Goal: Task Accomplishment & Management: Complete application form

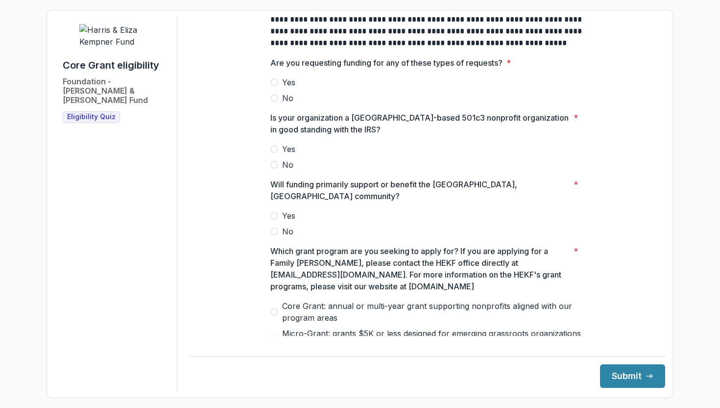
scroll to position [382, 0]
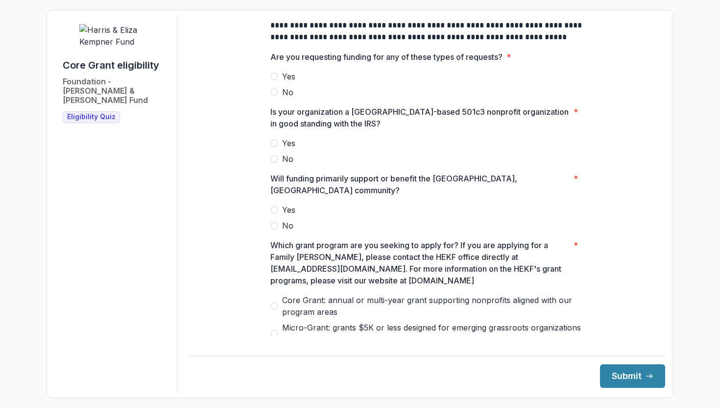
click at [274, 96] on span at bounding box center [274, 92] width 8 height 8
click at [280, 149] on label "Yes" at bounding box center [427, 143] width 314 height 12
click at [275, 206] on span at bounding box center [274, 210] width 8 height 8
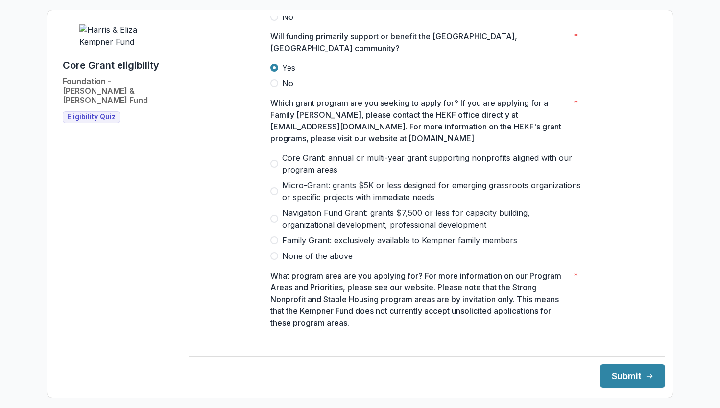
scroll to position [529, 0]
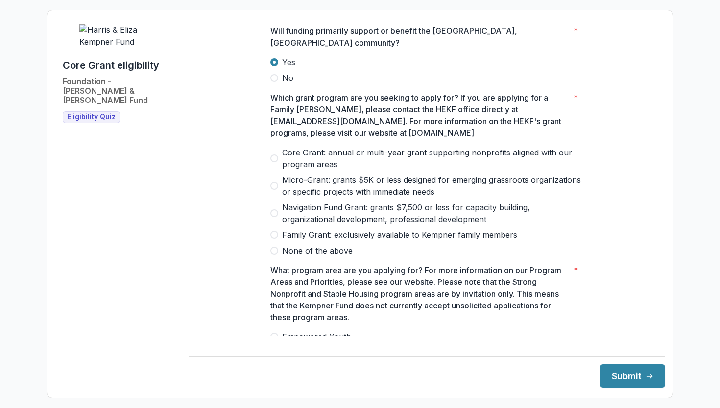
click at [274, 154] on span at bounding box center [274, 158] width 8 height 8
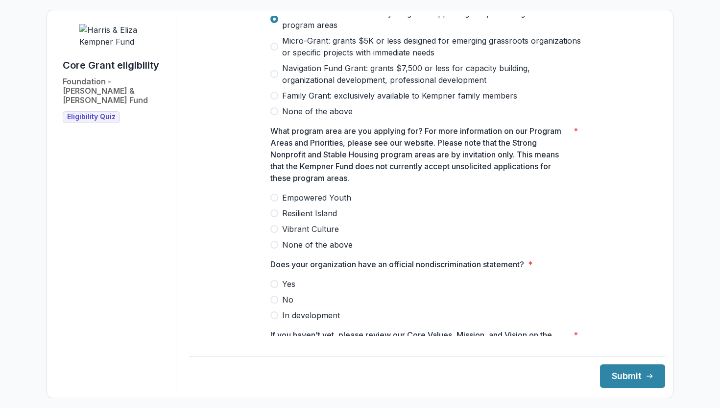
scroll to position [669, 0]
click at [282, 210] on span "Resilient Island" at bounding box center [309, 212] width 55 height 12
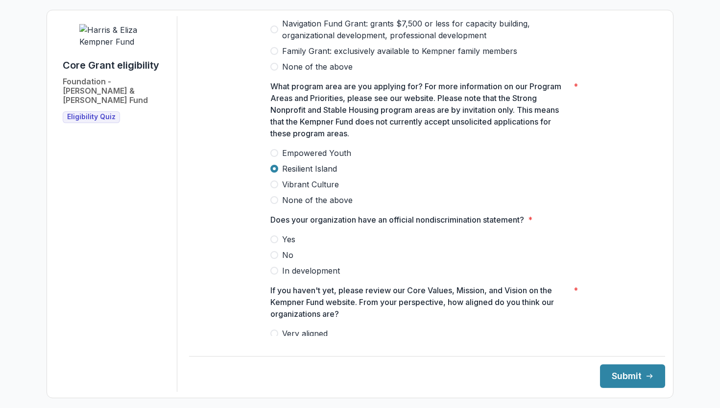
scroll to position [751, 0]
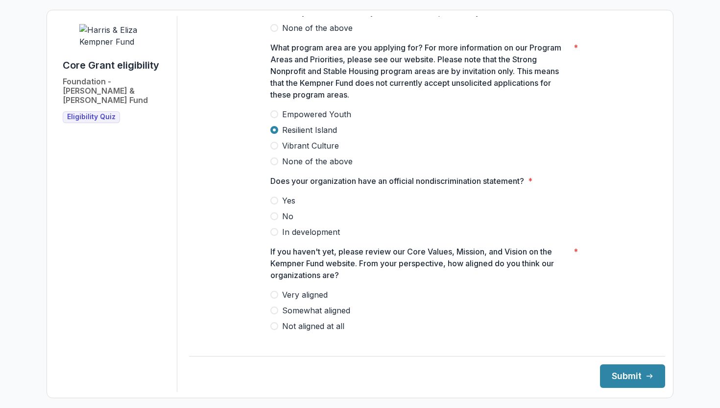
click at [280, 194] on label "Yes" at bounding box center [427, 200] width 314 height 12
click at [274, 290] on span at bounding box center [274, 294] width 8 height 8
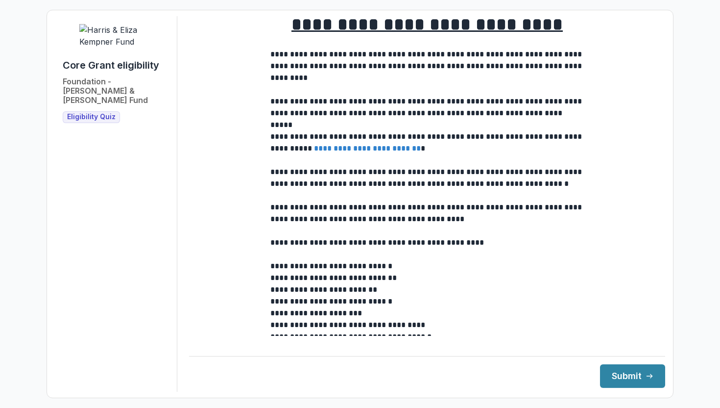
scroll to position [0, 0]
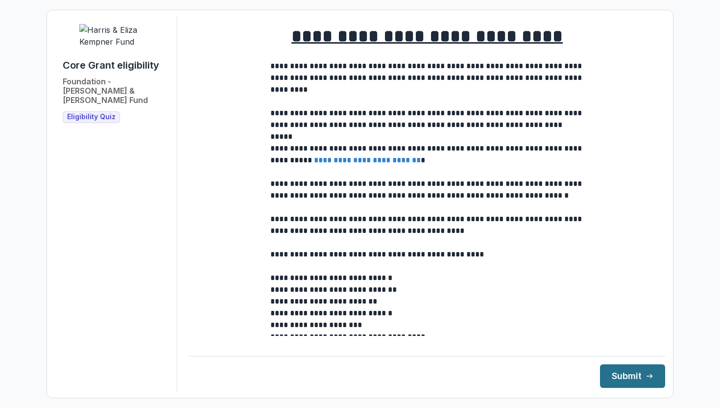
click at [613, 374] on button "Submit" at bounding box center [632, 376] width 65 height 24
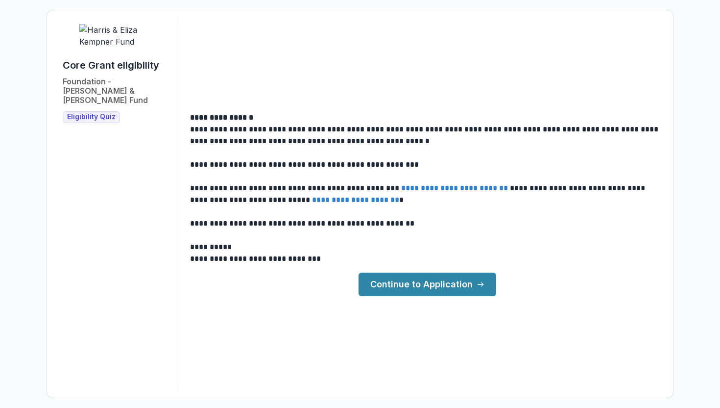
click at [438, 279] on link "Continue to Application" at bounding box center [428, 284] width 138 height 24
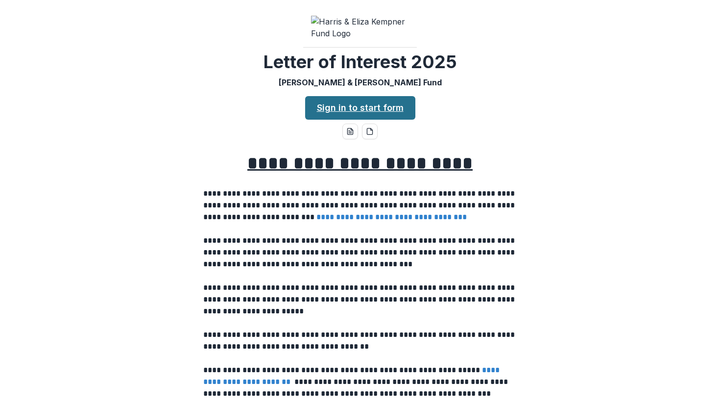
click at [361, 120] on link "Sign in to start form" at bounding box center [360, 108] width 110 height 24
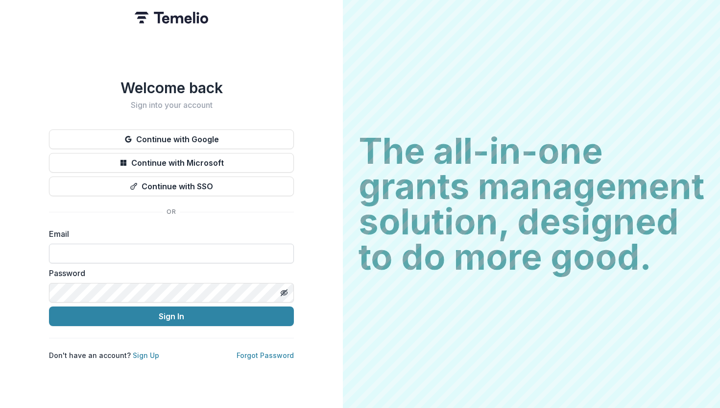
click at [143, 250] on input at bounding box center [171, 253] width 245 height 20
click at [144, 351] on link "Sign Up" at bounding box center [146, 355] width 26 height 8
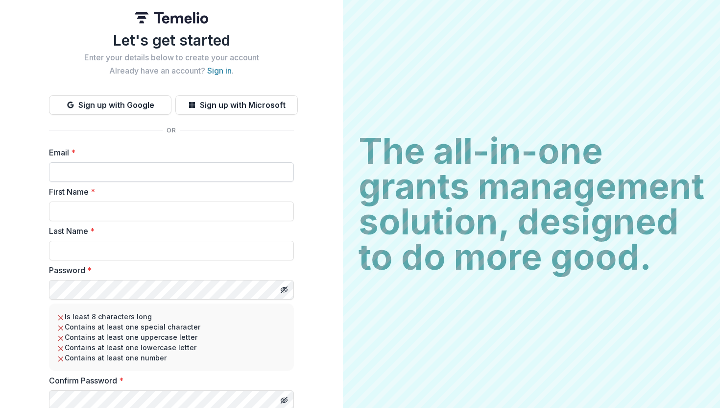
click at [132, 177] on input "Email *" at bounding box center [171, 172] width 245 height 20
click at [139, 217] on input "First Name *" at bounding box center [171, 211] width 245 height 20
click at [92, 176] on input "**********" at bounding box center [171, 172] width 245 height 20
drag, startPoint x: 91, startPoint y: 174, endPoint x: 46, endPoint y: 172, distance: 45.1
click at [46, 172] on div "**********" at bounding box center [171, 218] width 343 height 437
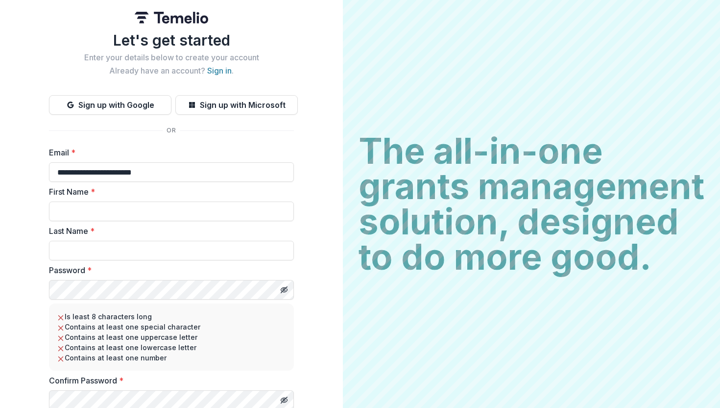
type input "**********"
click at [35, 187] on div "**********" at bounding box center [171, 218] width 343 height 437
click at [77, 216] on input "First Name *" at bounding box center [171, 211] width 245 height 20
type input "*****"
type input "********"
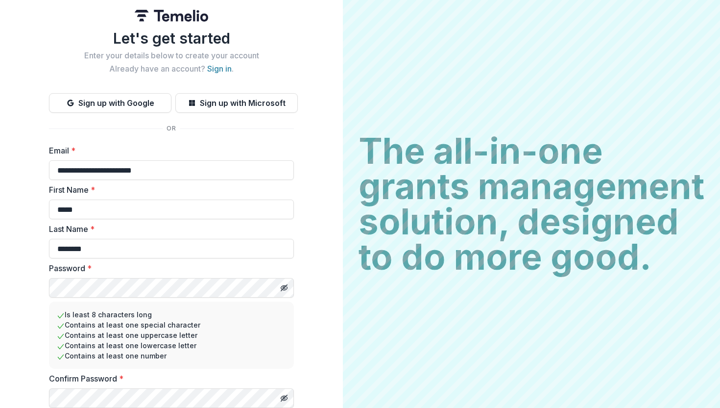
scroll to position [37, 0]
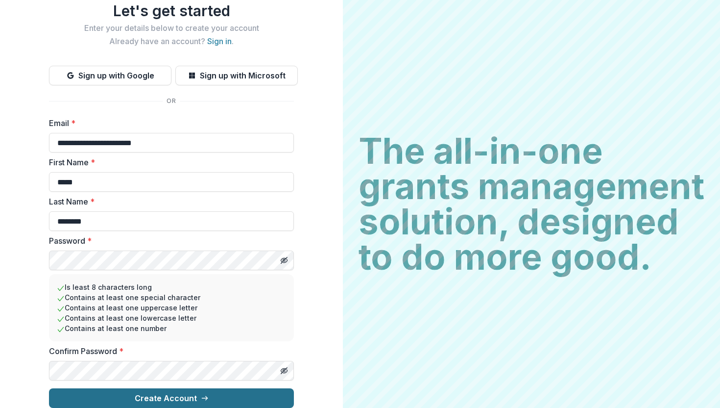
click at [219, 390] on button "Create Account" at bounding box center [171, 398] width 245 height 20
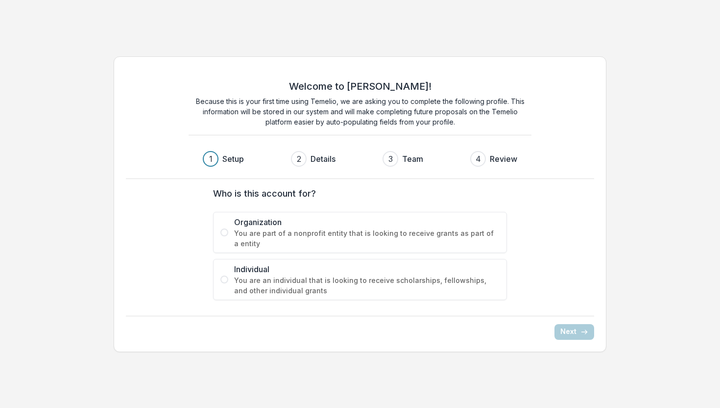
click at [326, 241] on span "You are part of a nonprofit entity that is looking to receive grants as part of…" at bounding box center [366, 238] width 265 height 21
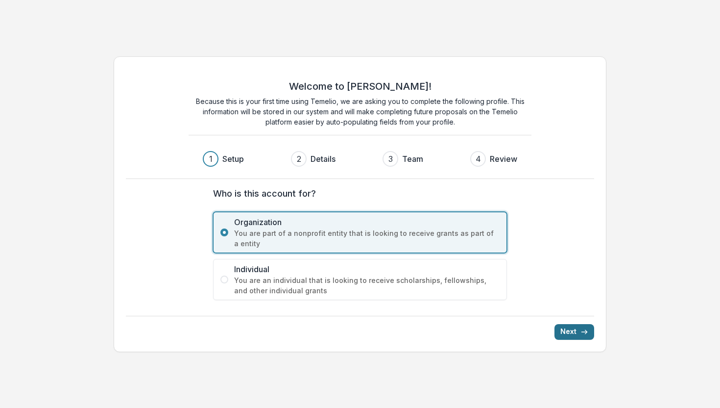
click at [570, 338] on button "Next" at bounding box center [575, 332] width 40 height 16
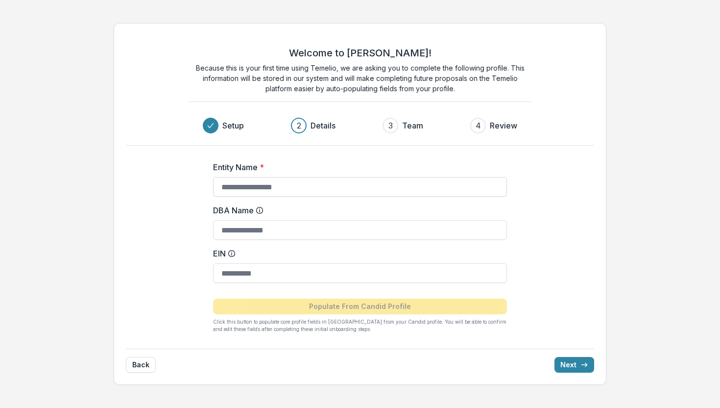
click at [350, 185] on input "Entity Name *" at bounding box center [360, 187] width 294 height 20
type input "**********"
click at [305, 275] on input "EIN" at bounding box center [360, 273] width 294 height 20
paste input "**********"
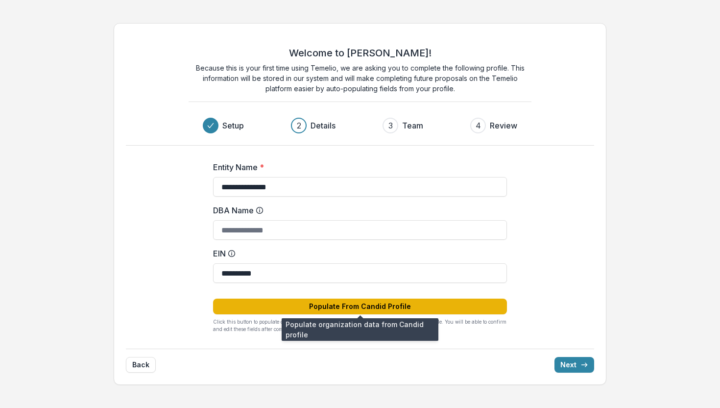
type input "**********"
click at [374, 308] on button "Populate From Candid Profile" at bounding box center [360, 306] width 294 height 16
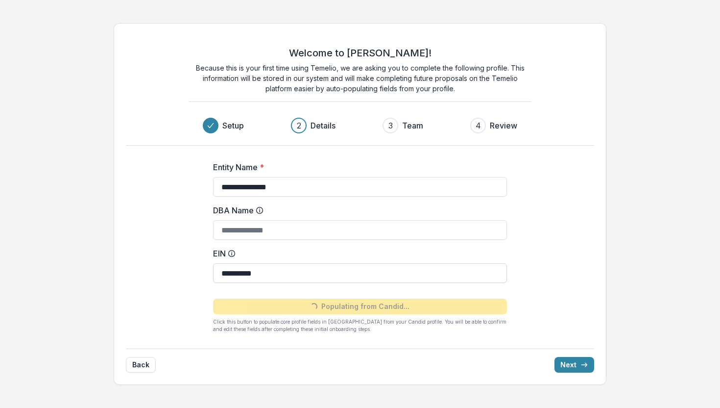
type input "**********"
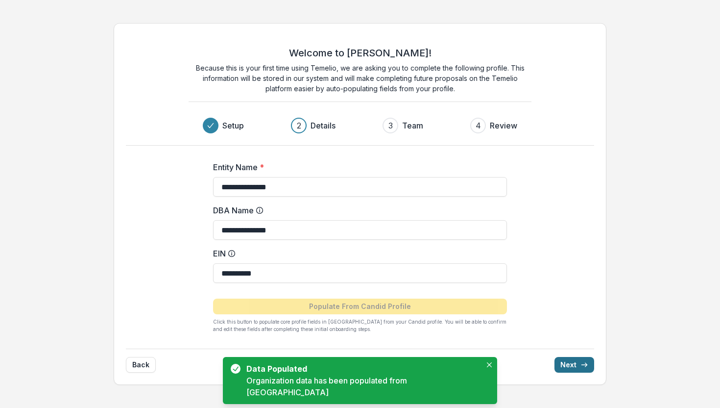
click at [573, 362] on button "Next" at bounding box center [575, 365] width 40 height 16
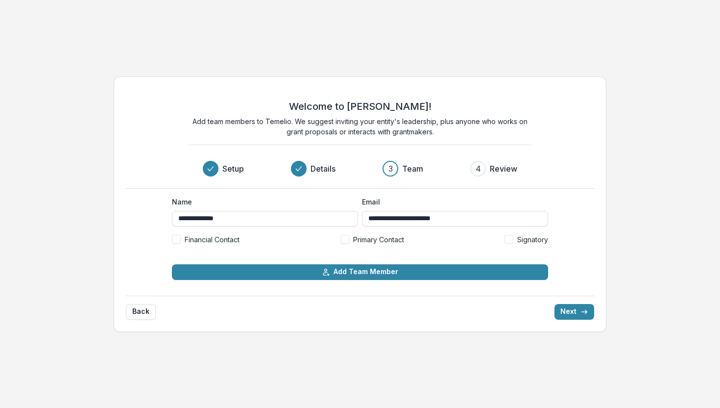
click at [345, 240] on span at bounding box center [344, 239] width 9 height 9
click at [179, 239] on span at bounding box center [176, 239] width 9 height 9
click at [567, 315] on button "Next" at bounding box center [575, 312] width 40 height 16
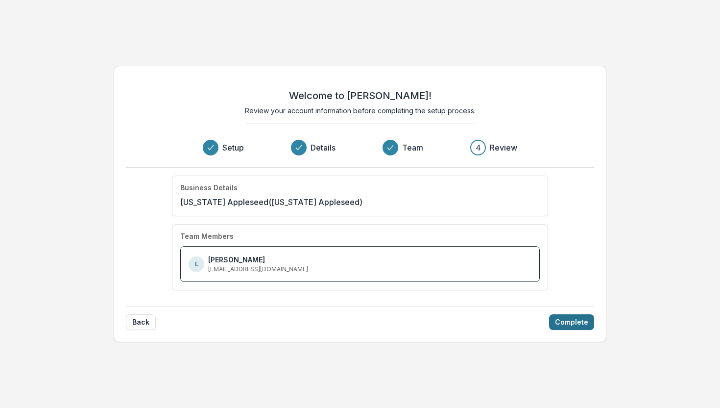
click at [564, 324] on button "Complete" at bounding box center [571, 322] width 45 height 16
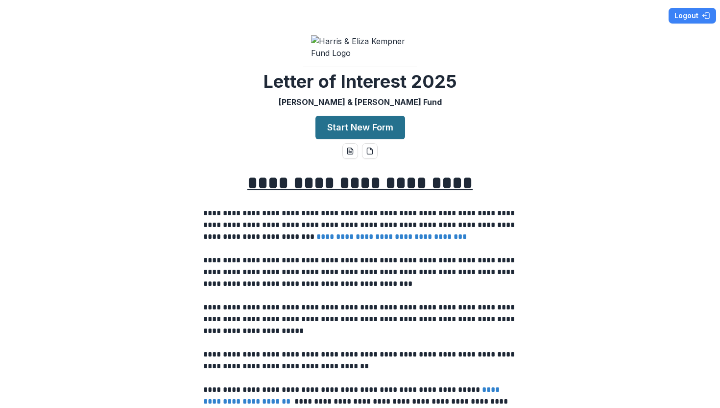
click at [344, 139] on button "Start New Form" at bounding box center [360, 128] width 90 height 24
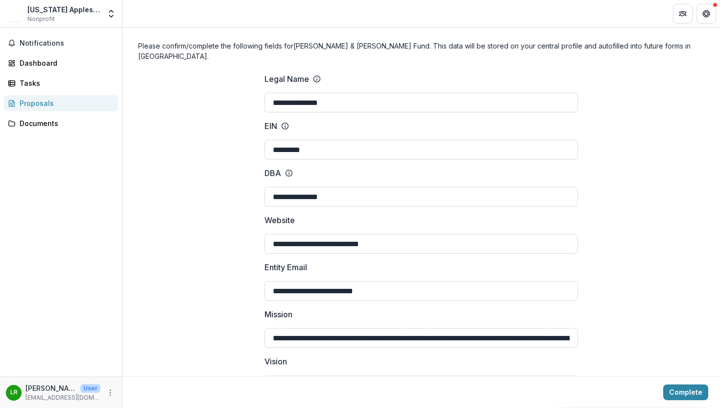
scroll to position [49, 0]
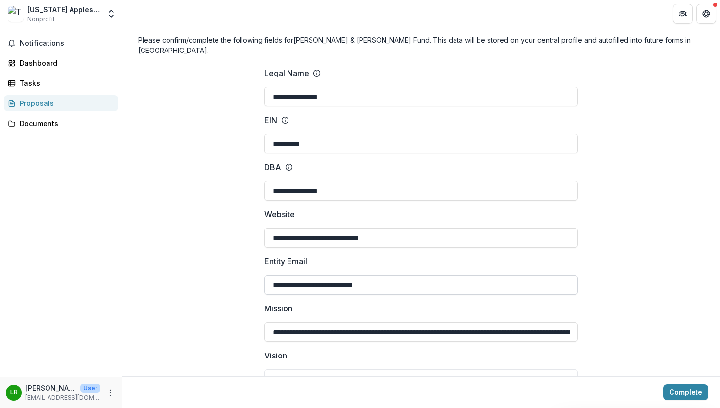
drag, startPoint x: 296, startPoint y: 273, endPoint x: 265, endPoint y: 272, distance: 31.4
click at [265, 275] on input "**********" at bounding box center [422, 285] width 314 height 20
type input "**********"
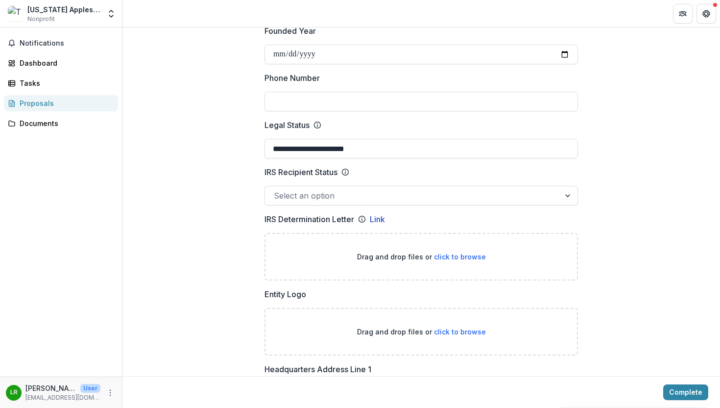
scroll to position [446, 0]
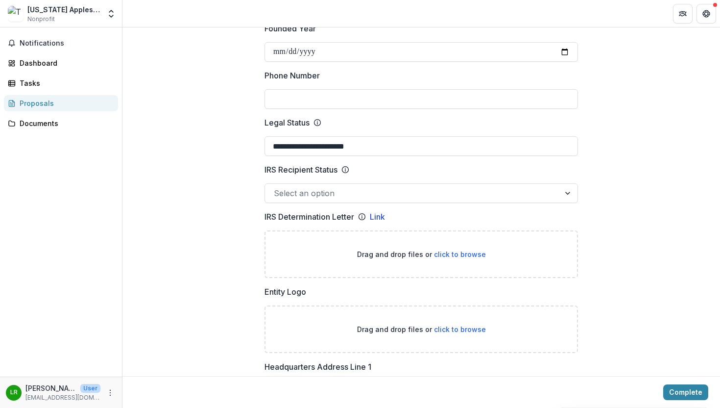
click at [313, 186] on div at bounding box center [412, 193] width 277 height 14
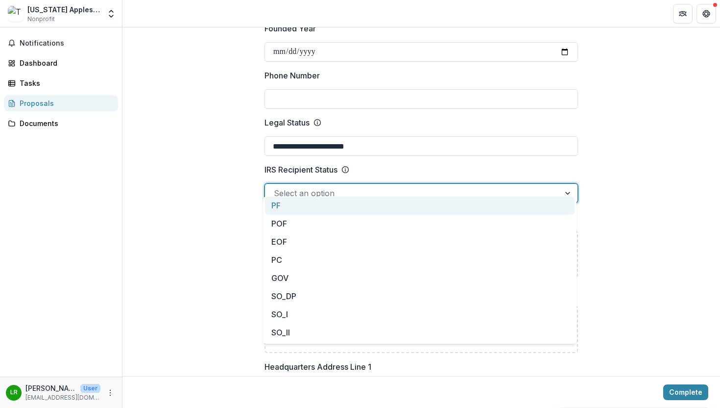
click at [313, 186] on div at bounding box center [412, 193] width 277 height 14
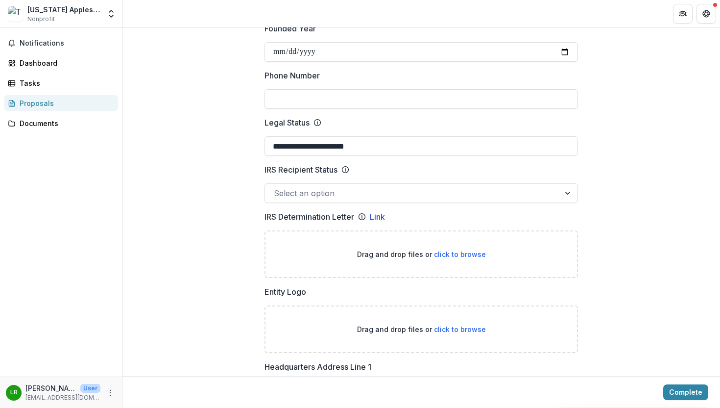
click at [289, 186] on div at bounding box center [412, 193] width 277 height 14
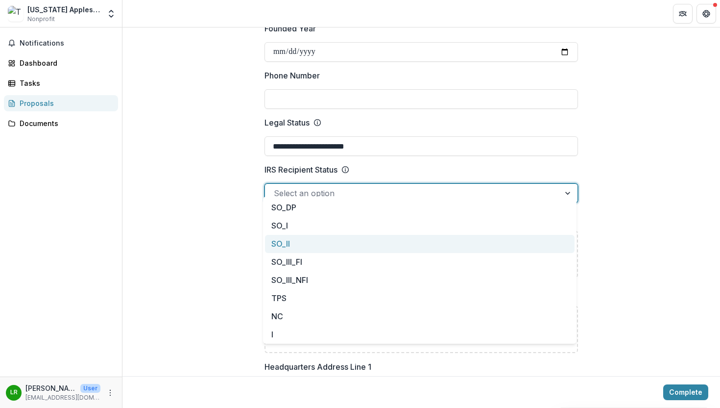
scroll to position [0, 0]
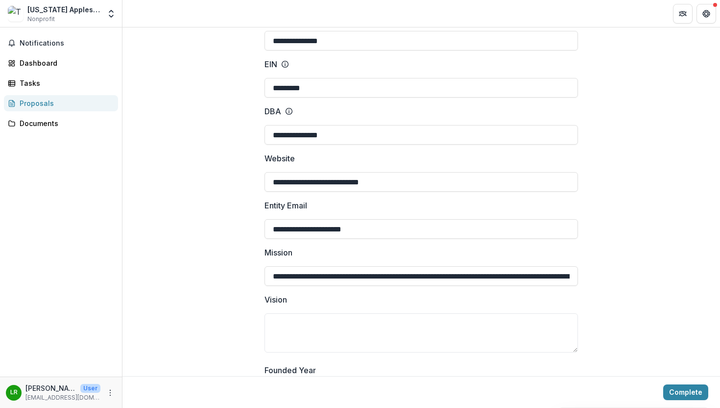
scroll to position [142, 0]
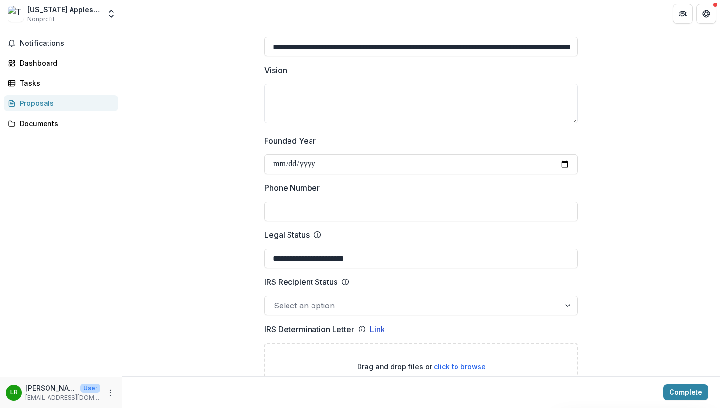
scroll to position [338, 0]
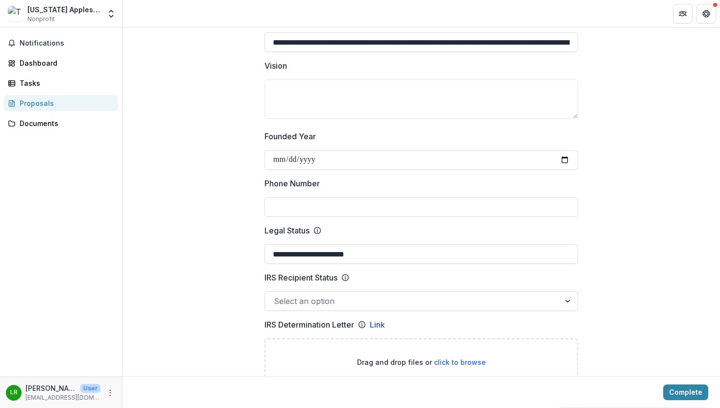
click at [319, 198] on input "Phone Number" at bounding box center [422, 207] width 314 height 20
paste input "**********"
type input "**********"
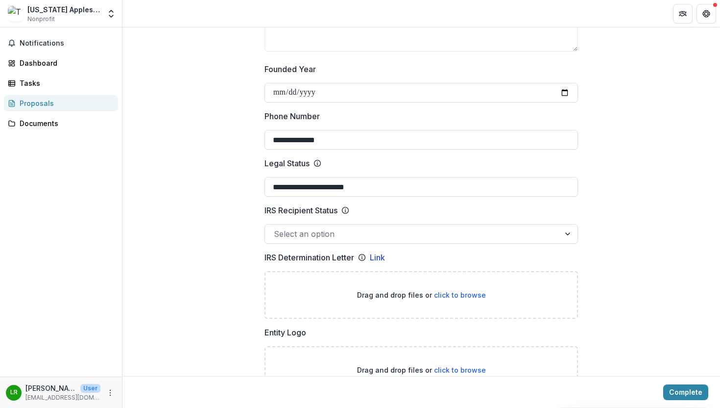
scroll to position [471, 0]
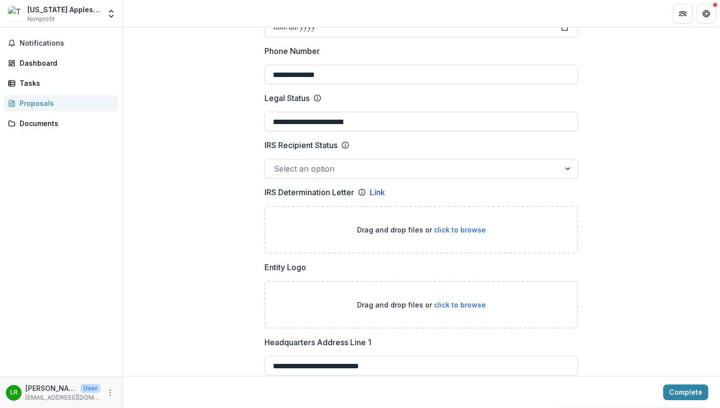
drag, startPoint x: 260, startPoint y: 136, endPoint x: 343, endPoint y: 140, distance: 83.9
copy div "IRS Recipient Status"
click at [379, 162] on div at bounding box center [412, 169] width 277 height 14
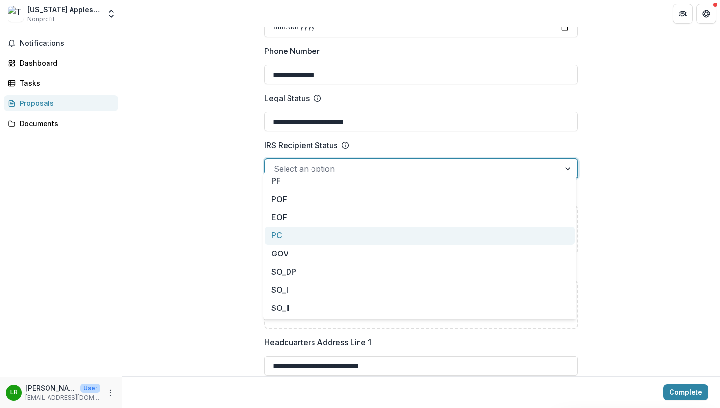
click at [331, 231] on div "PC" at bounding box center [420, 235] width 310 height 18
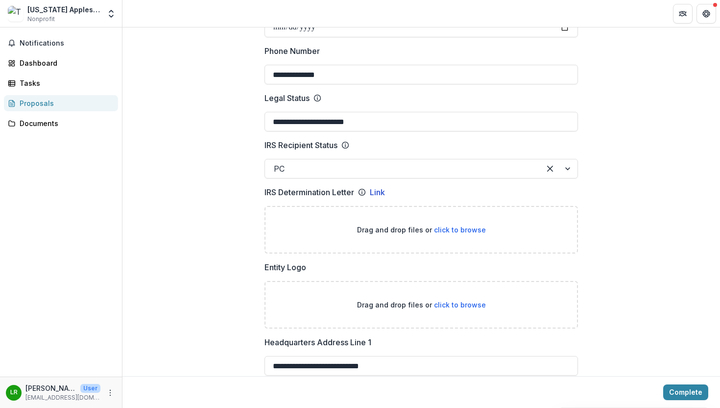
click at [463, 225] on span "click to browse" at bounding box center [460, 229] width 52 height 8
type input "**********"
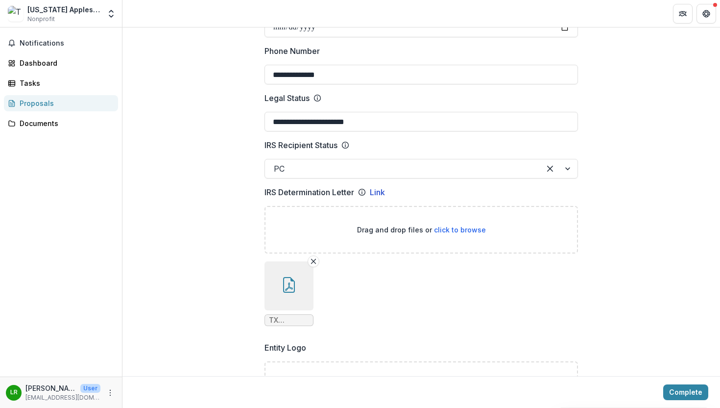
click at [444, 225] on span "click to browse" at bounding box center [460, 229] width 52 height 8
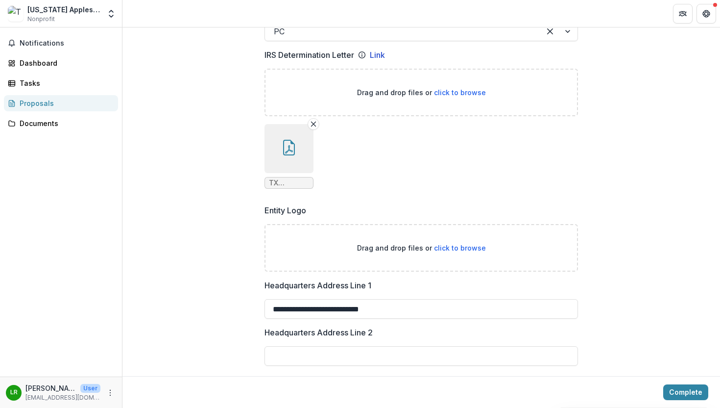
scroll to position [632, 0]
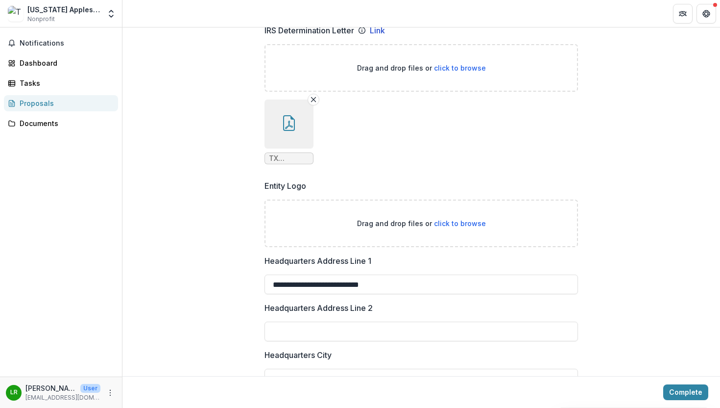
click at [437, 219] on span "click to browse" at bounding box center [460, 223] width 52 height 8
type input "**********"
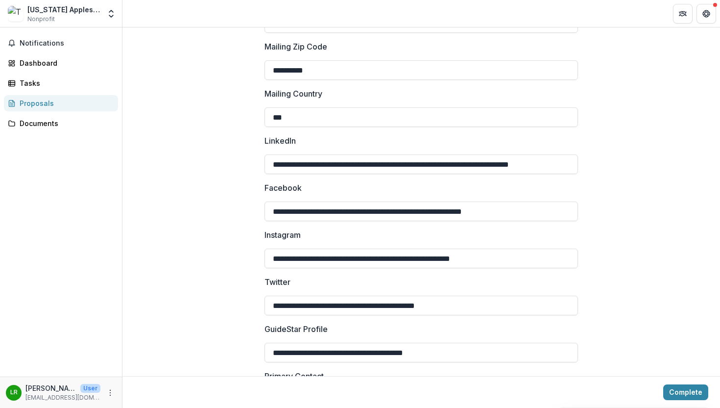
scroll to position [1483, 0]
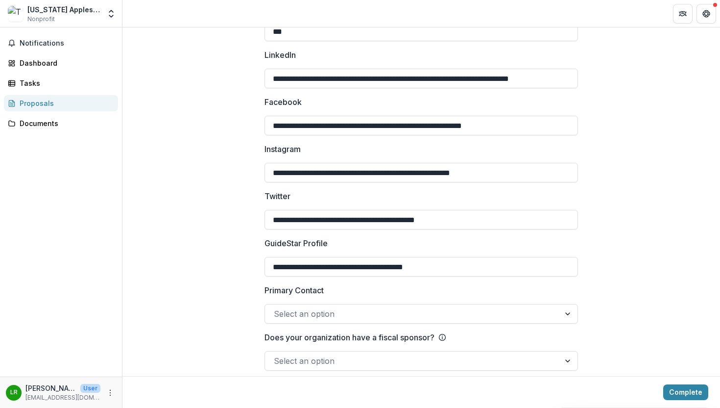
click at [334, 310] on div "Select an option" at bounding box center [412, 314] width 295 height 16
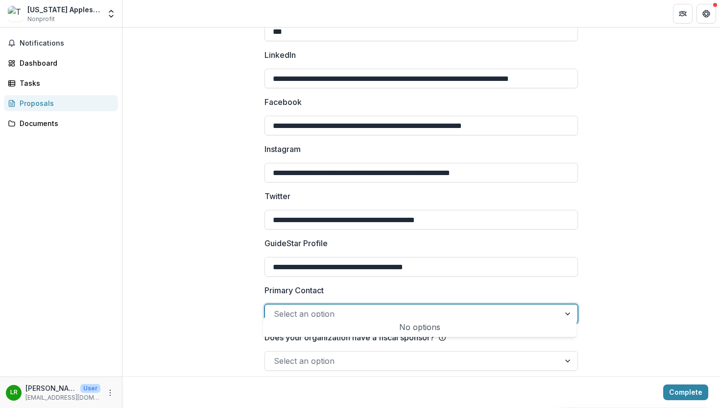
click at [334, 328] on div "No options" at bounding box center [420, 327] width 310 height 20
click at [330, 307] on div at bounding box center [412, 314] width 277 height 14
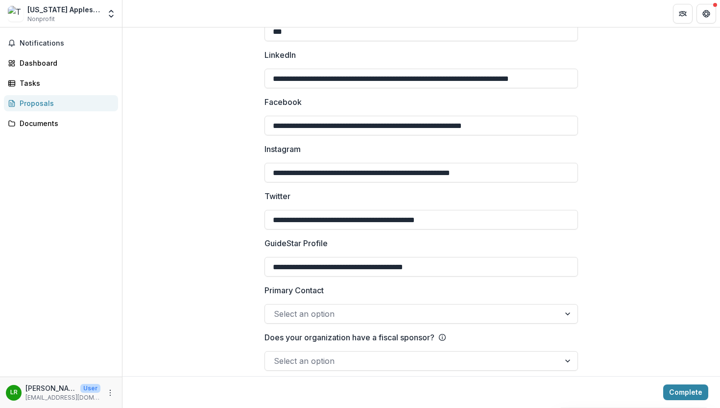
click at [306, 353] on div "Select an option" at bounding box center [412, 361] width 295 height 16
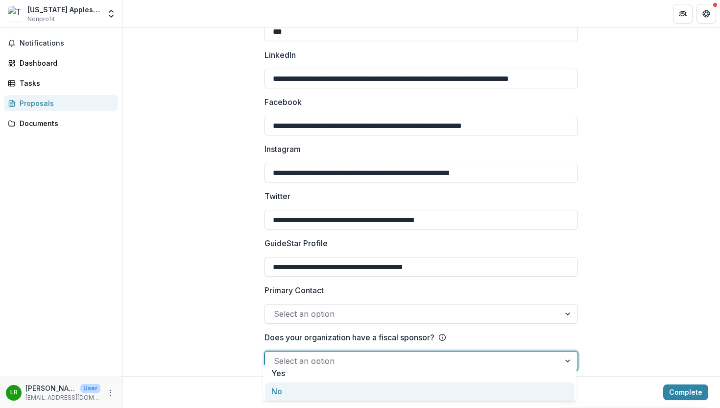
click at [286, 386] on div "No" at bounding box center [420, 391] width 310 height 18
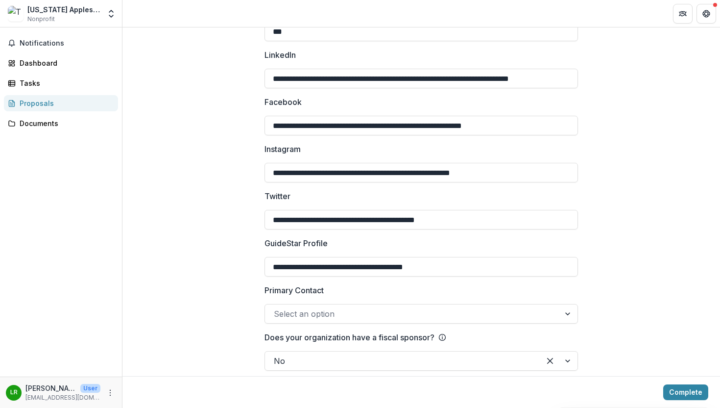
click at [568, 304] on div at bounding box center [569, 313] width 18 height 19
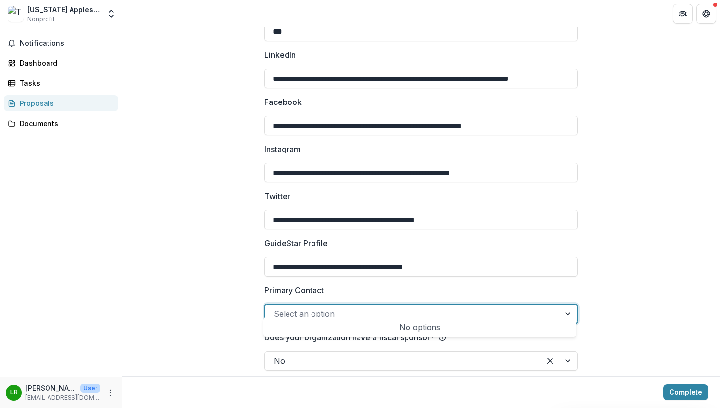
click at [568, 304] on div at bounding box center [569, 313] width 18 height 19
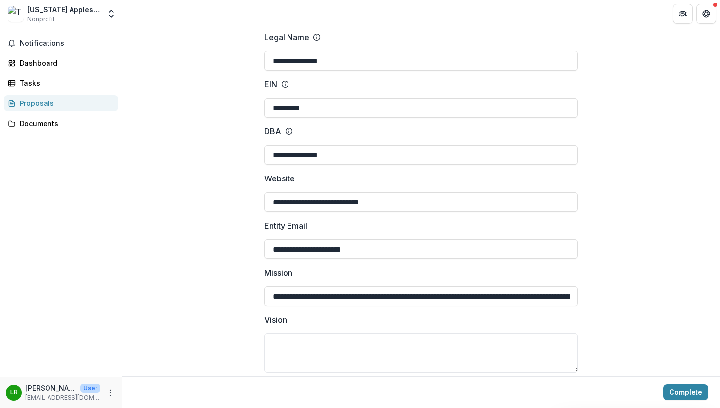
scroll to position [84, 0]
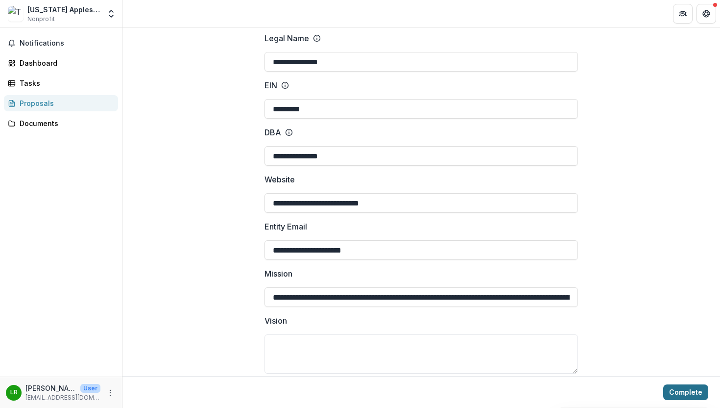
click at [670, 395] on button "Complete" at bounding box center [685, 392] width 45 height 16
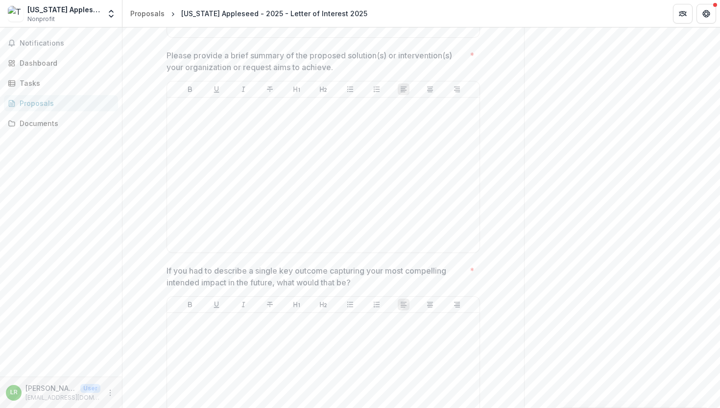
scroll to position [2500, 0]
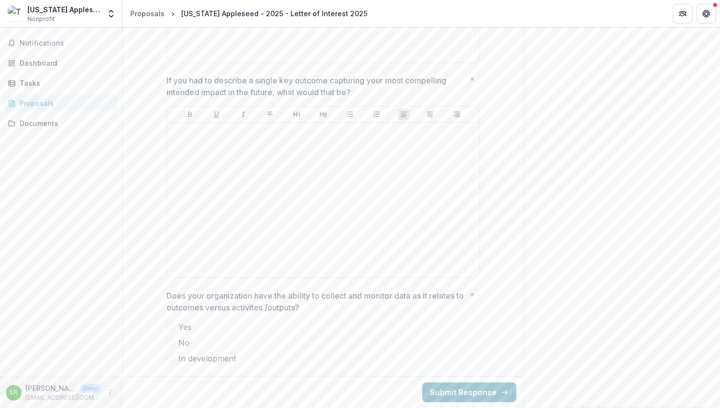
drag, startPoint x: 268, startPoint y: 362, endPoint x: 158, endPoint y: -25, distance: 403.3
click at [158, 0] on html "**********" at bounding box center [360, 204] width 720 height 408
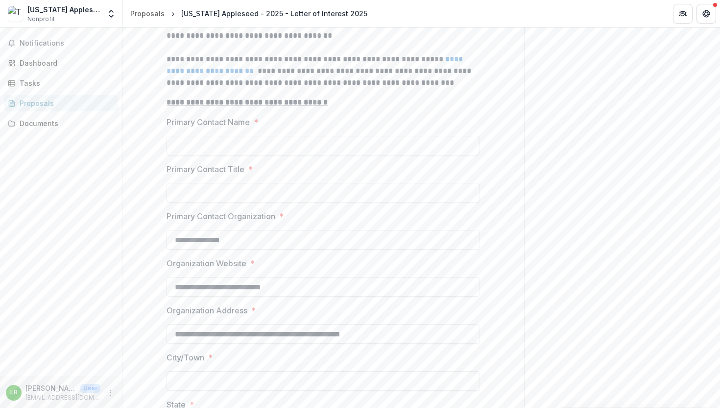
scroll to position [0, 0]
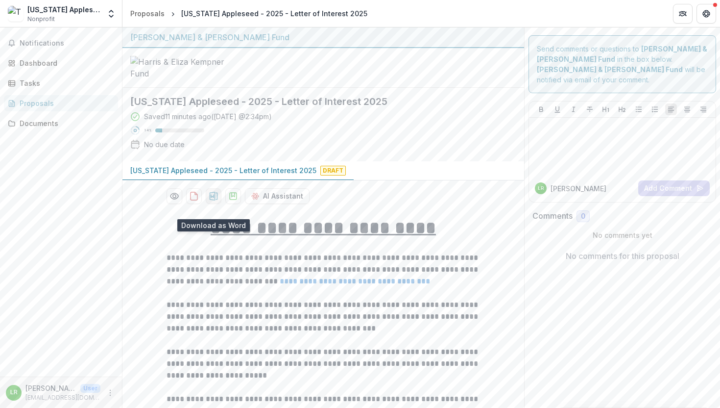
click at [215, 201] on icon "download-proposal" at bounding box center [214, 196] width 10 height 10
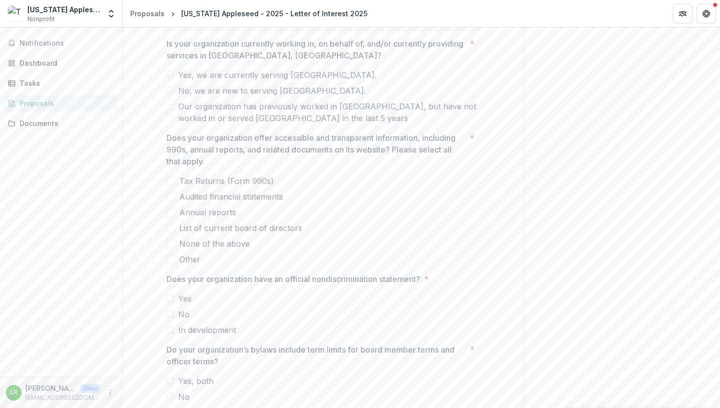
scroll to position [1297, 0]
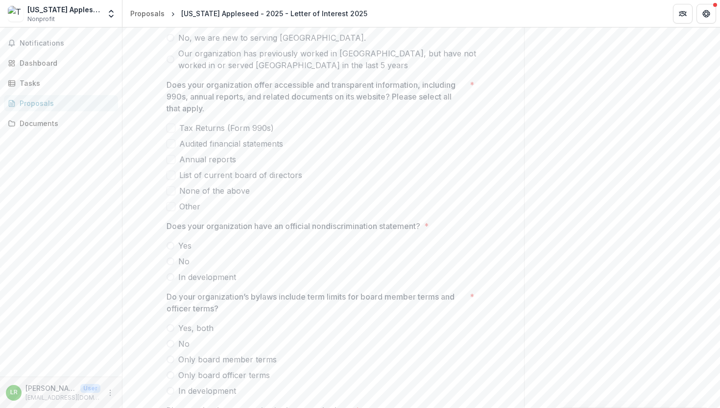
drag, startPoint x: 257, startPoint y: 203, endPoint x: 173, endPoint y: 145, distance: 101.9
click at [173, 145] on div "Tax Returns (Form 990s) Audited financial statements Annual reports List of cur…" at bounding box center [324, 167] width 314 height 90
drag, startPoint x: 178, startPoint y: 137, endPoint x: 214, endPoint y: 276, distance: 143.0
click at [214, 276] on div "**********" at bounding box center [324, 237] width 314 height 2653
click at [174, 212] on label "Other" at bounding box center [324, 206] width 314 height 12
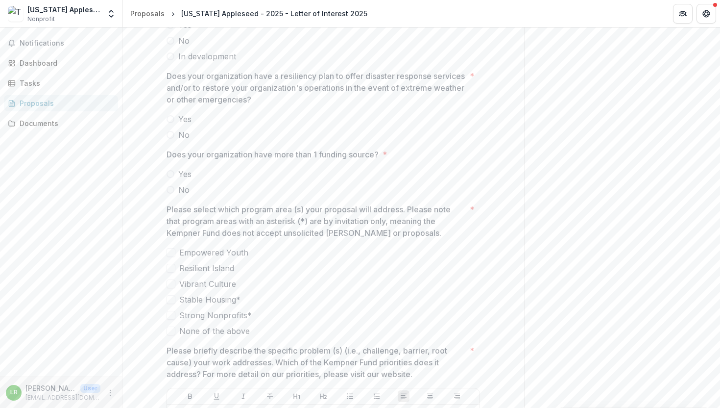
scroll to position [1814, 0]
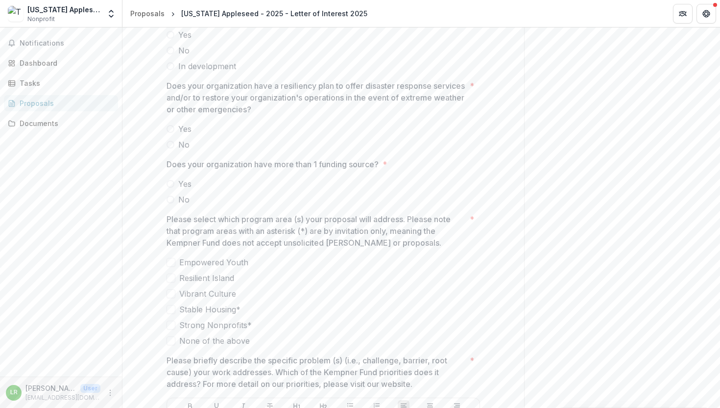
click at [178, 135] on span "Yes" at bounding box center [184, 129] width 13 height 12
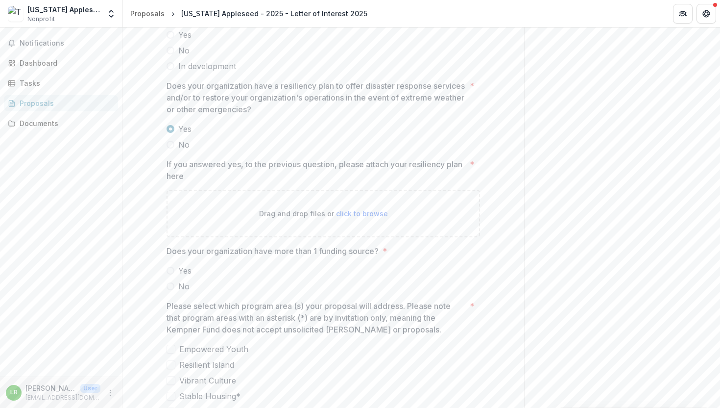
click at [178, 135] on span "Yes" at bounding box center [184, 129] width 13 height 12
click at [170, 148] on span at bounding box center [171, 145] width 8 height 8
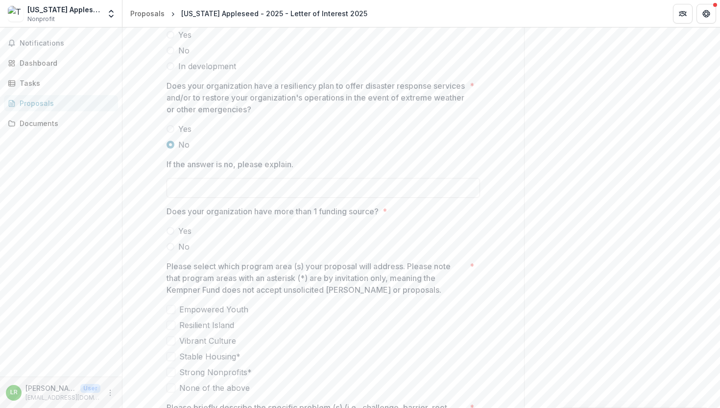
click at [172, 135] on label "Yes" at bounding box center [324, 129] width 314 height 12
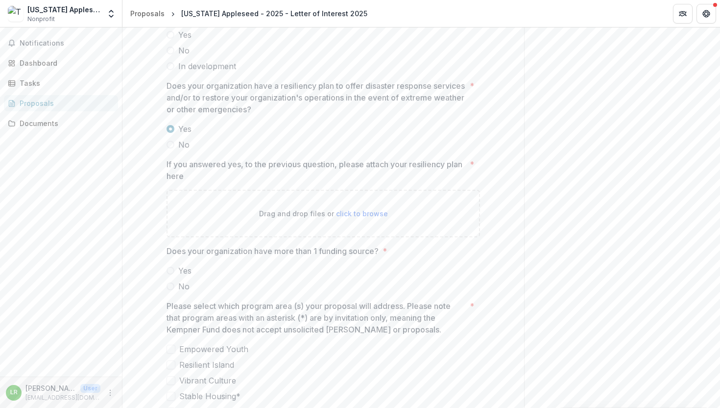
click at [171, 150] on label "No" at bounding box center [324, 145] width 314 height 12
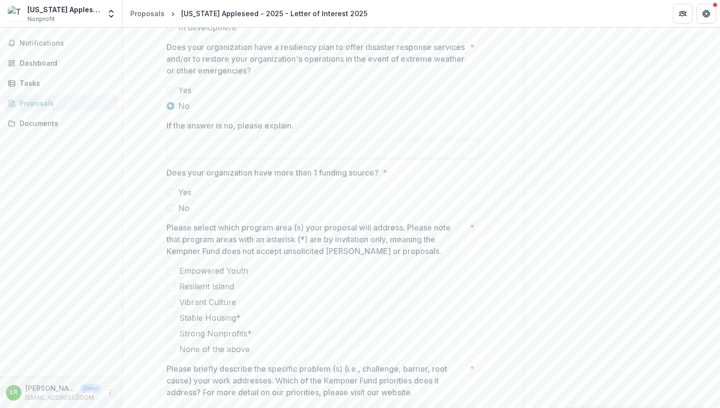
scroll to position [1867, 0]
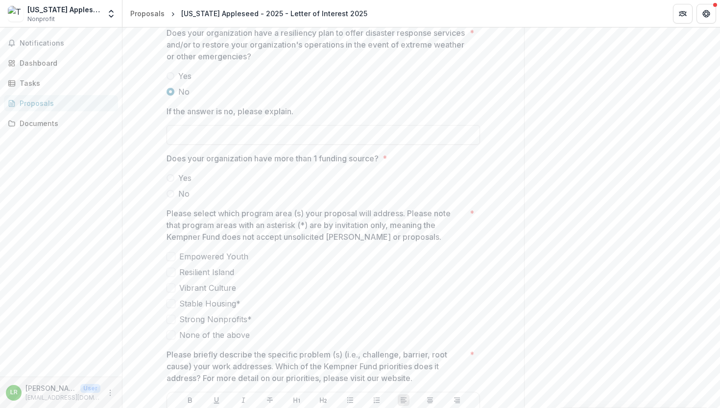
click at [178, 184] on span "Yes" at bounding box center [184, 178] width 13 height 12
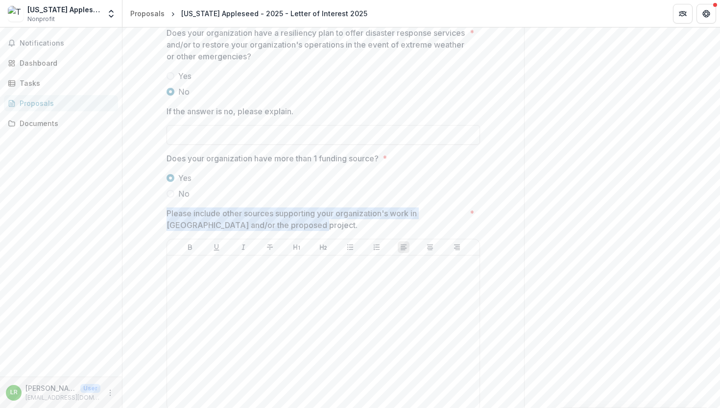
drag, startPoint x: 280, startPoint y: 237, endPoint x: 164, endPoint y: 223, distance: 116.8
copy p "Please include other sources supporting your organization's work in [GEOGRAPHIC…"
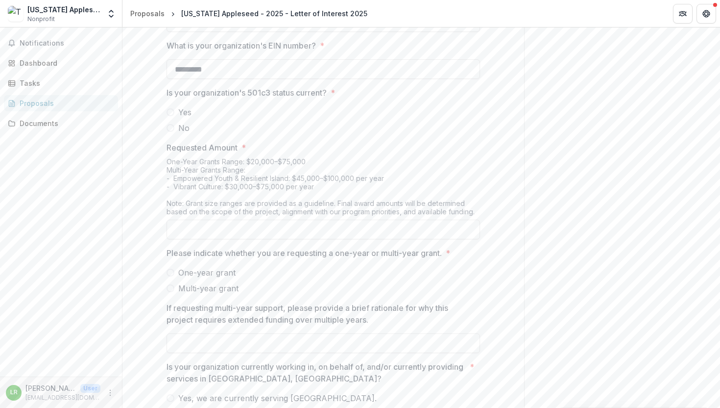
scroll to position [939, 0]
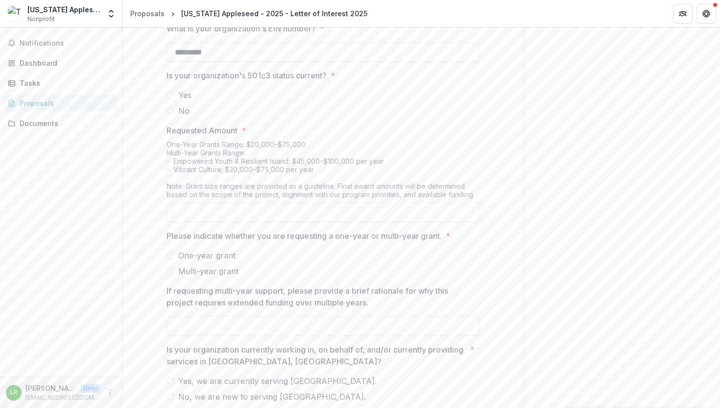
click at [172, 99] on span at bounding box center [171, 95] width 8 height 8
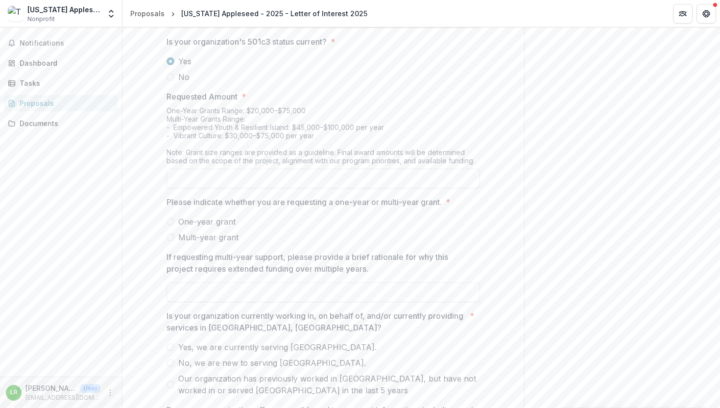
scroll to position [1008, 0]
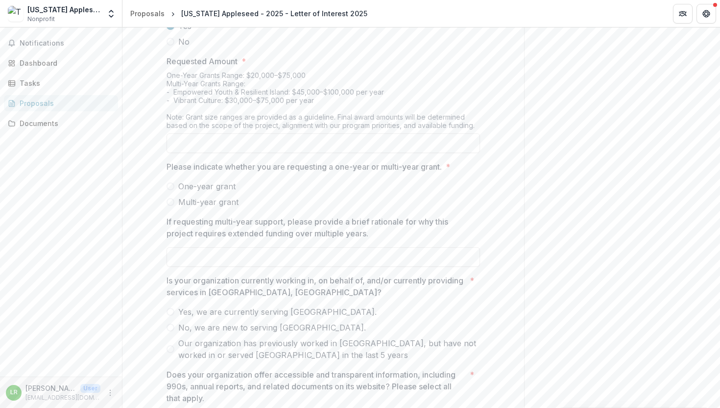
click at [191, 192] on span "One-year grant" at bounding box center [206, 186] width 57 height 12
click at [211, 208] on span "Multi-year grant" at bounding box center [208, 202] width 60 height 12
click at [211, 192] on span "One-year grant" at bounding box center [206, 186] width 57 height 12
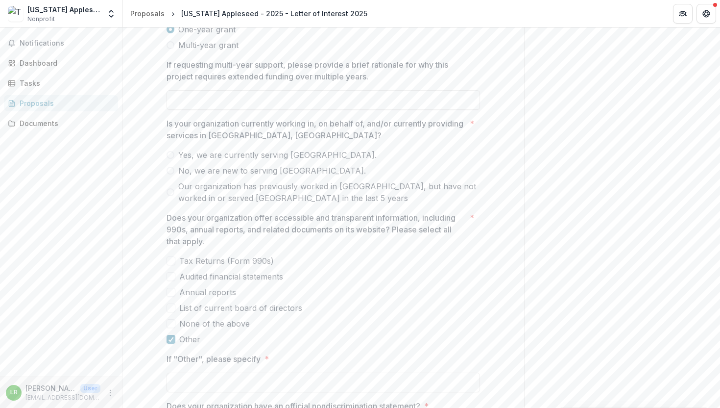
scroll to position [1214, 0]
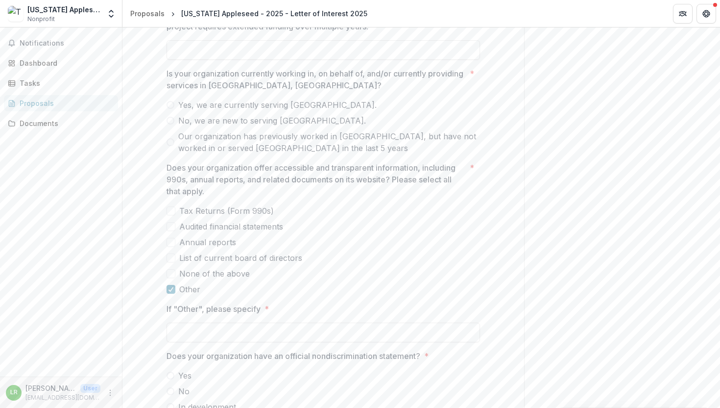
click at [268, 148] on span "Our organization has previously worked in [GEOGRAPHIC_DATA], but have not worke…" at bounding box center [329, 142] width 302 height 24
click at [260, 126] on span "No, we are new to serving [GEOGRAPHIC_DATA]." at bounding box center [272, 121] width 188 height 12
click at [265, 111] on span "Yes, we are currently serving [GEOGRAPHIC_DATA]." at bounding box center [277, 105] width 198 height 12
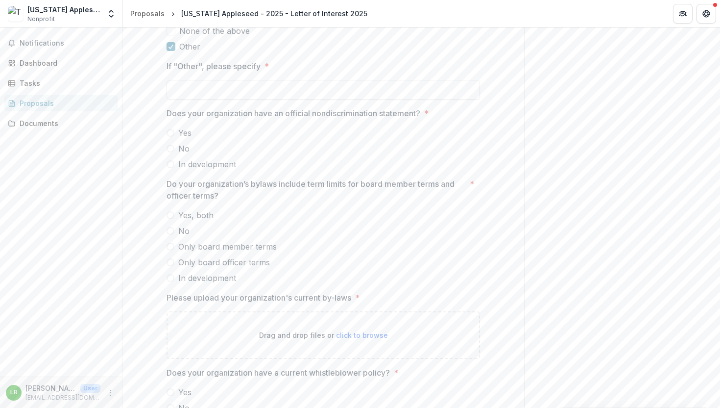
scroll to position [1457, 0]
click at [178, 138] on span "Yes" at bounding box center [184, 132] width 13 height 12
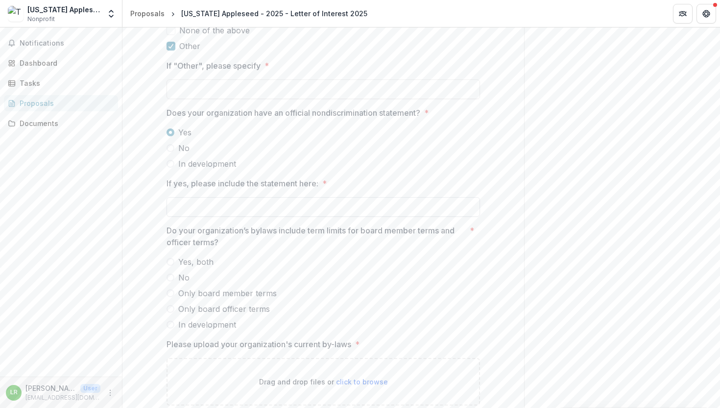
click at [213, 217] on input "If yes, please include the statement here: *" at bounding box center [324, 207] width 314 height 20
drag, startPoint x: 164, startPoint y: 193, endPoint x: 320, endPoint y: 198, distance: 156.9
click at [320, 198] on div "**********" at bounding box center [323, 254] width 329 height 3009
copy p "If yes, please include the statement here:"
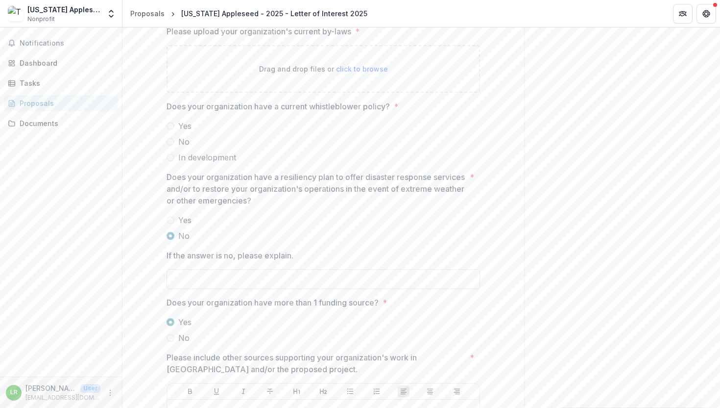
scroll to position [1775, 0]
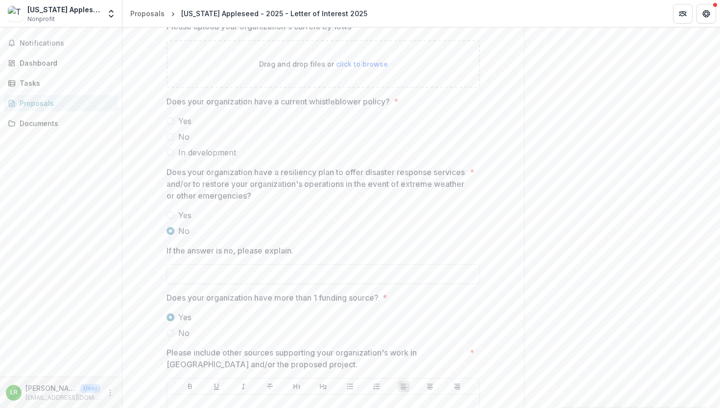
click at [178, 127] on span "Yes" at bounding box center [184, 121] width 13 height 12
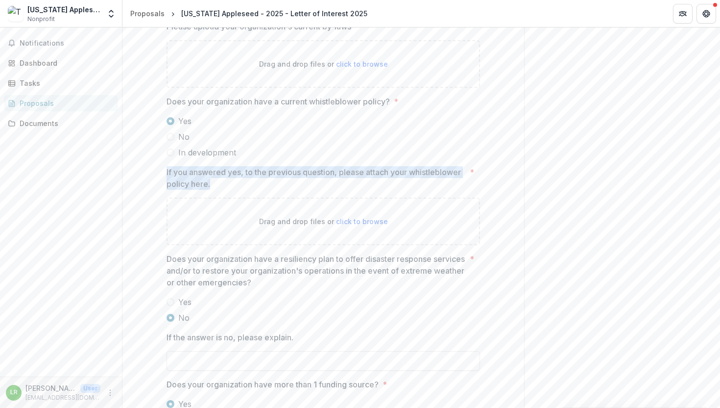
drag, startPoint x: 164, startPoint y: 183, endPoint x: 212, endPoint y: 199, distance: 50.5
copy p "If you answered yes, to the previous question, please attach your whistleblower…"
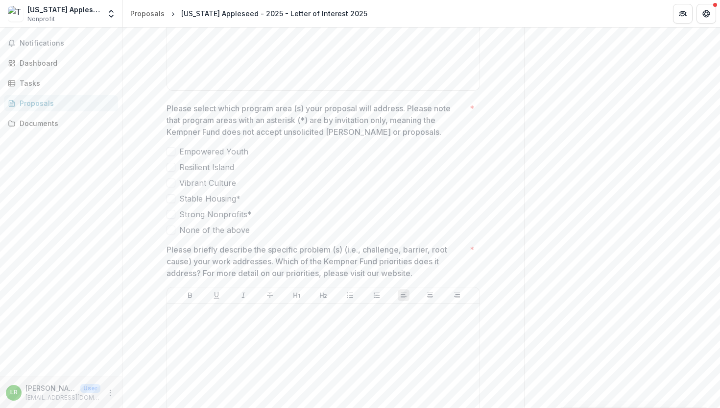
scroll to position [2337, 0]
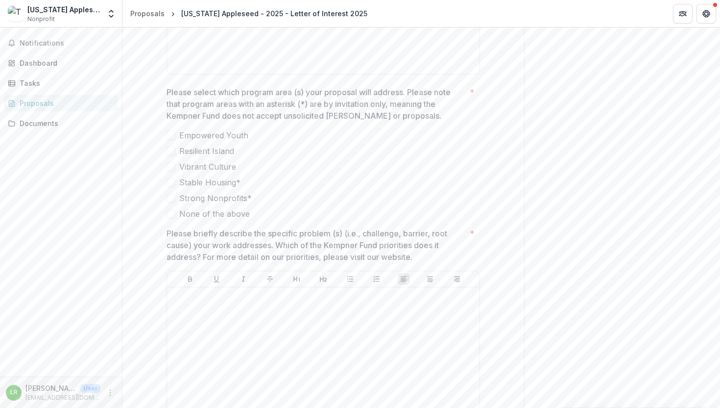
click at [171, 155] on span at bounding box center [171, 150] width 9 height 9
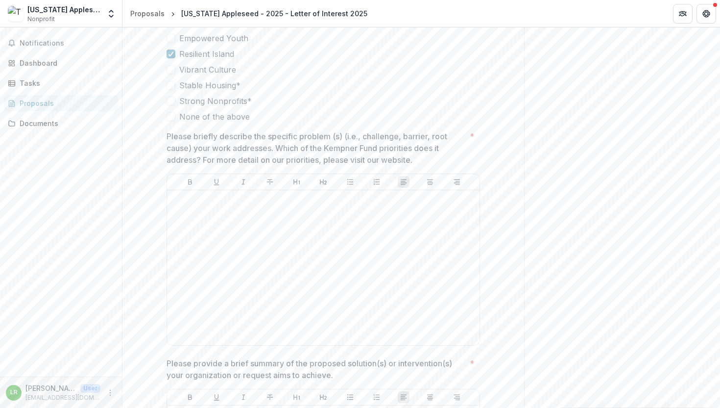
scroll to position [2442, 0]
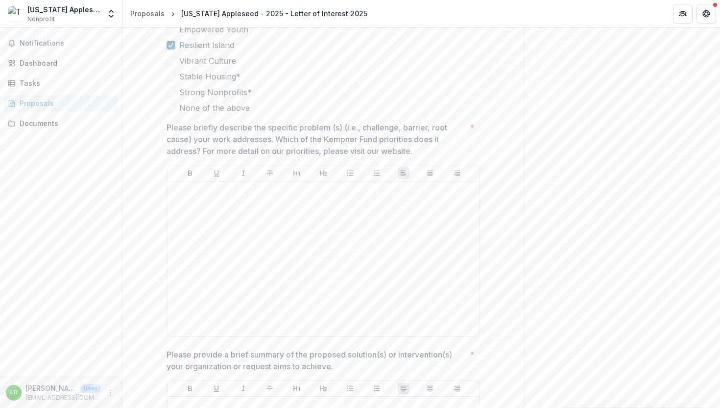
click at [168, 49] on div at bounding box center [171, 45] width 6 height 8
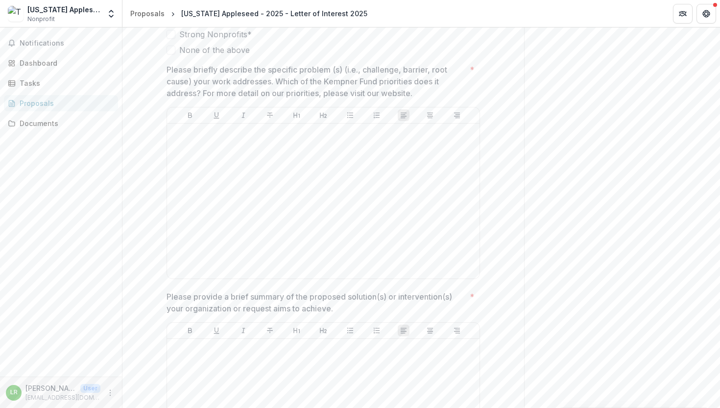
scroll to position [2502, 0]
click at [304, 214] on div at bounding box center [323, 199] width 305 height 147
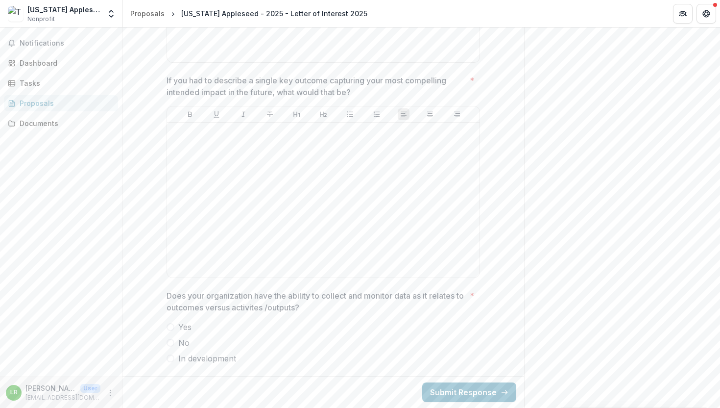
click at [171, 326] on span at bounding box center [171, 327] width 8 height 8
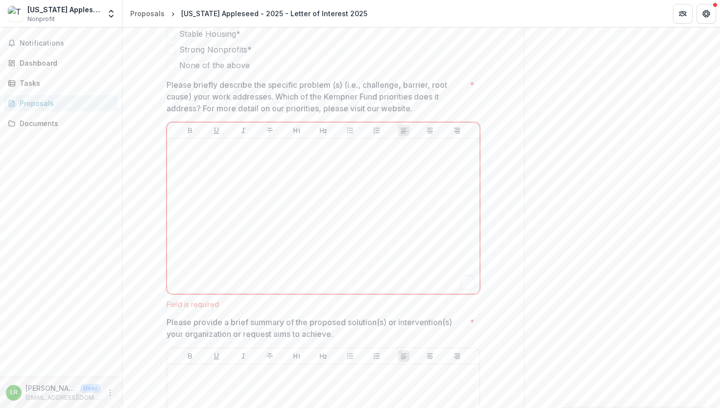
scroll to position [2474, 0]
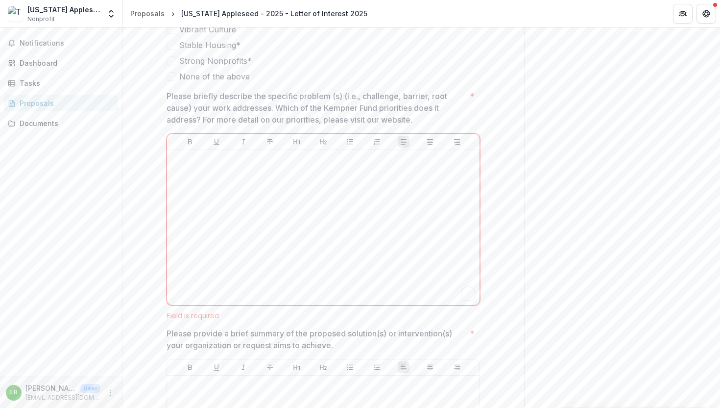
click at [411, 109] on p "Please briefly describe the specific problem (s) (i.e., challenge, barrier, roo…" at bounding box center [316, 107] width 299 height 35
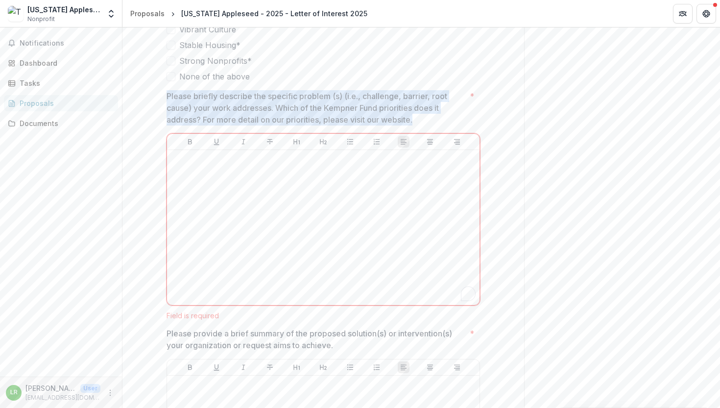
drag, startPoint x: 421, startPoint y: 132, endPoint x: 161, endPoint y: 112, distance: 260.8
copy p "Please briefly describe the specific problem (s) (i.e., challenge, barrier, roo…"
click at [229, 204] on div "To enrich screen reader interactions, please activate Accessibility in Grammarl…" at bounding box center [323, 227] width 305 height 147
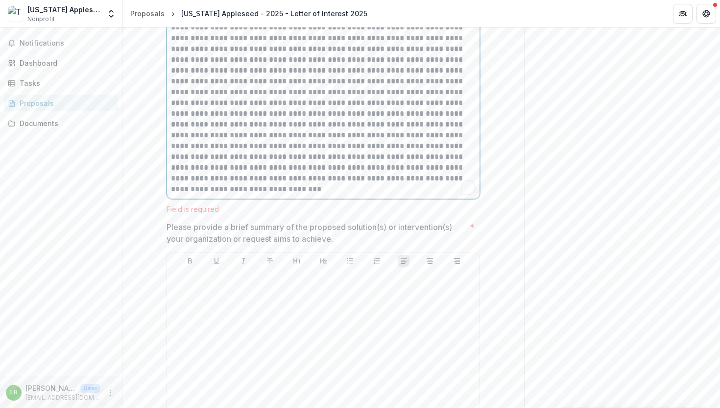
scroll to position [2731, 0]
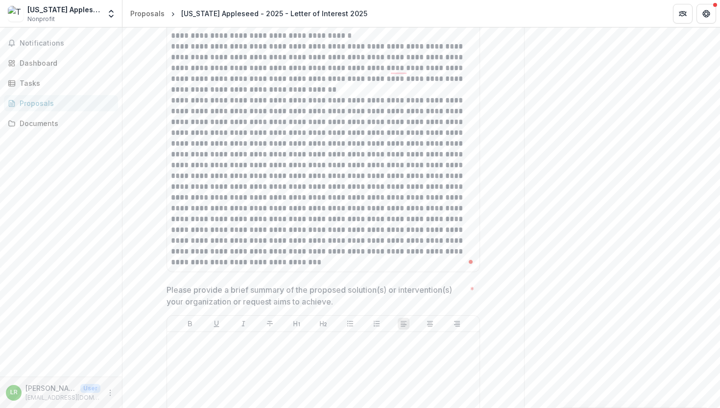
scroll to position [2529, 0]
